Goal: Information Seeking & Learning: Understand process/instructions

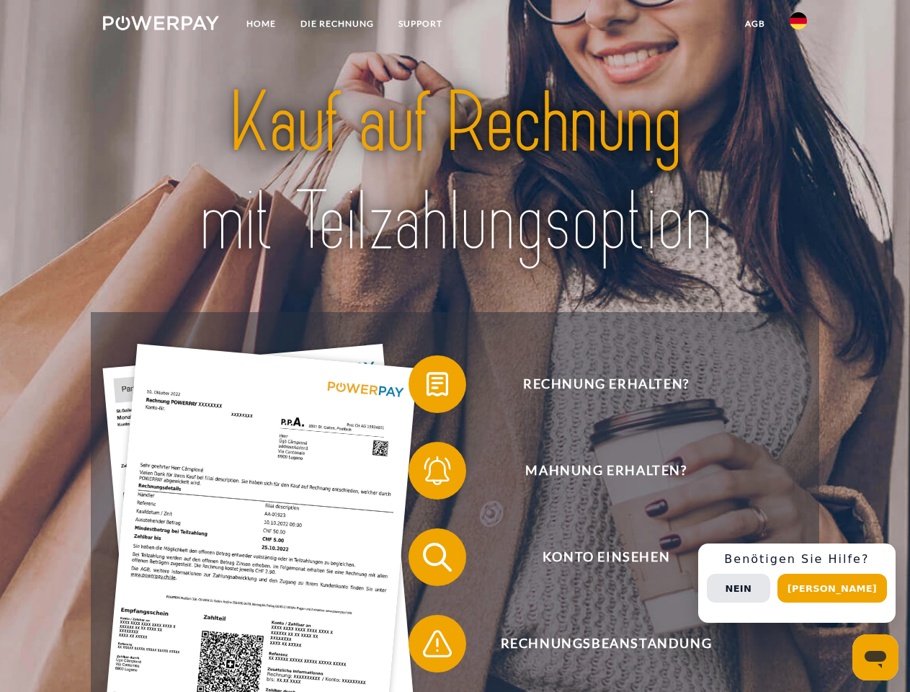
click at [161, 25] on img at bounding box center [161, 23] width 116 height 14
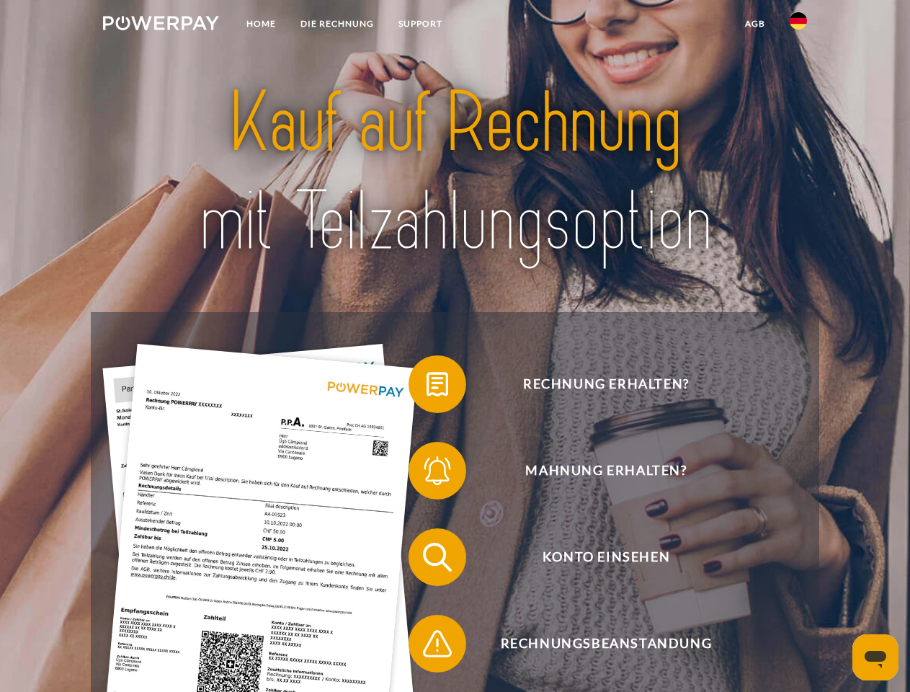
click at [798, 25] on img at bounding box center [798, 20] width 17 height 17
click at [754, 24] on link "agb" at bounding box center [755, 24] width 45 height 26
click at [426, 387] on span at bounding box center [416, 384] width 72 height 72
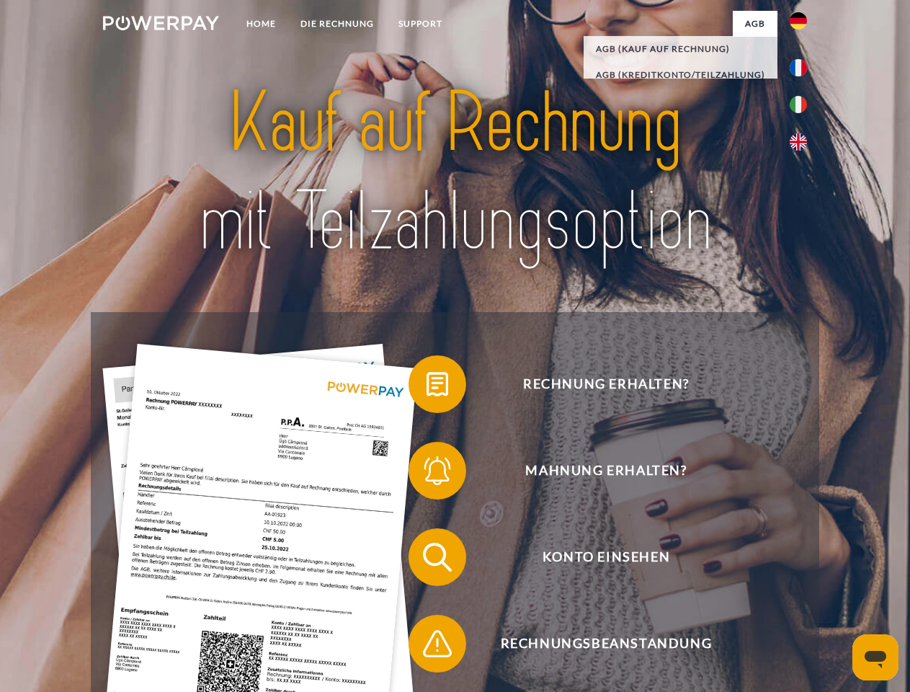
click at [426, 473] on span at bounding box center [416, 470] width 72 height 72
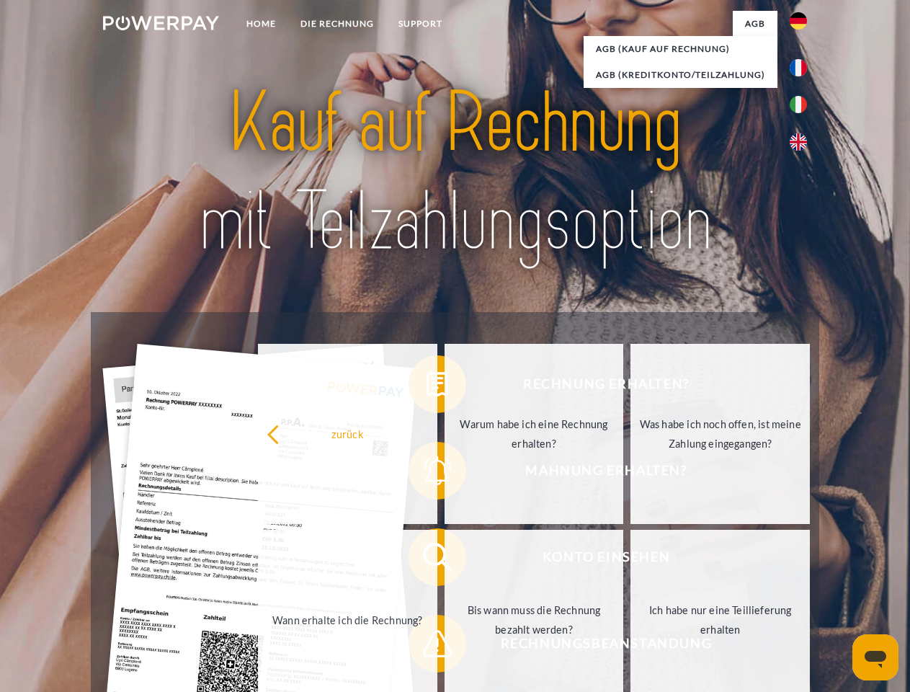
click at [444, 560] on link "Bis wann muss die Rechnung bezahlt werden?" at bounding box center [533, 619] width 179 height 180
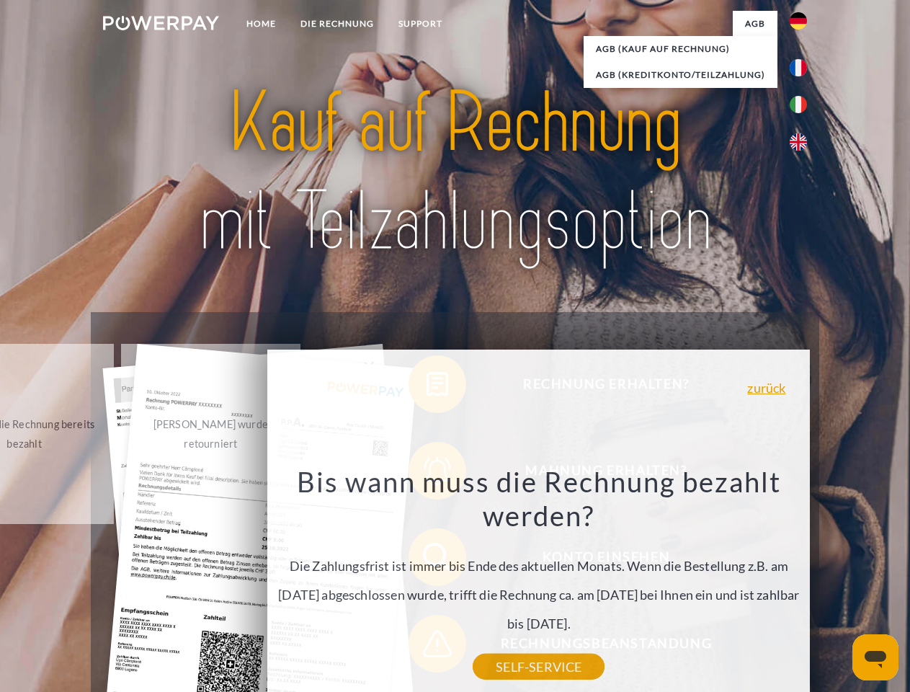
click at [426, 646] on div "zurück Warum habe ich eine Rechnung erhalten? POWERPAY ist der Rechnungsherstel…" at bounding box center [539, 547] width 582 height 413
click at [802, 583] on div "Rechnung erhalten? Mahnung erhalten? Konto einsehen" at bounding box center [455, 600] width 728 height 576
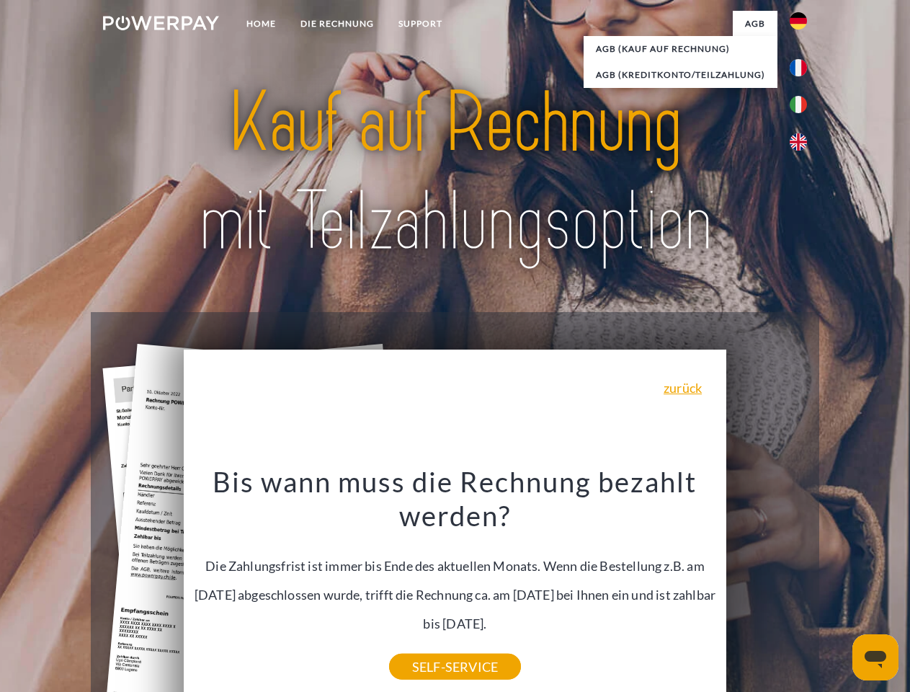
click at [766, 586] on span "Konto einsehen" at bounding box center [605, 557] width 353 height 58
click at [837, 588] on header "Home DIE RECHNUNG SUPPORT" at bounding box center [455, 497] width 910 height 995
